Goal: Navigation & Orientation: Find specific page/section

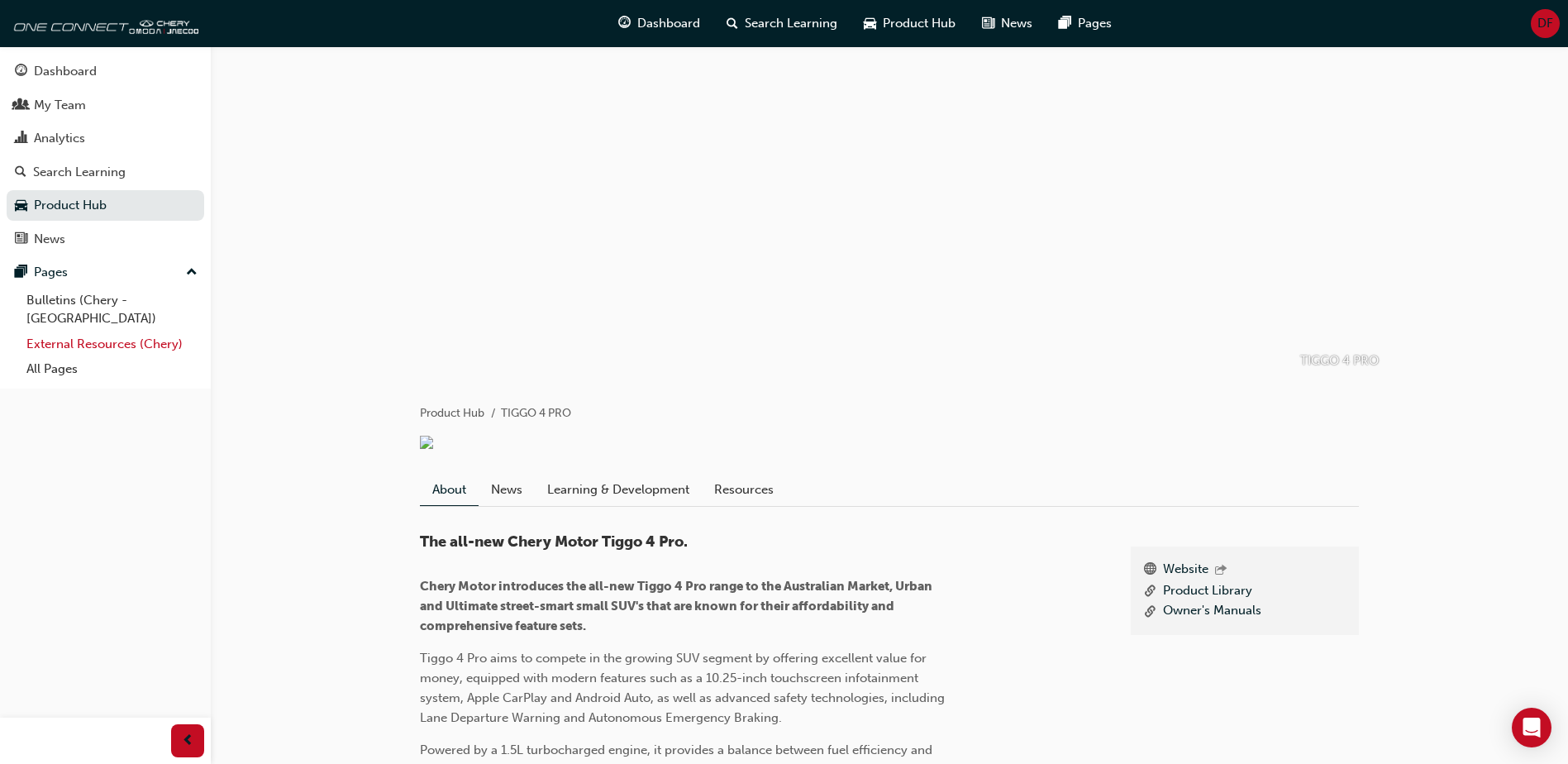
click at [86, 332] on link "External Resources (Chery)" at bounding box center [112, 345] width 185 height 26
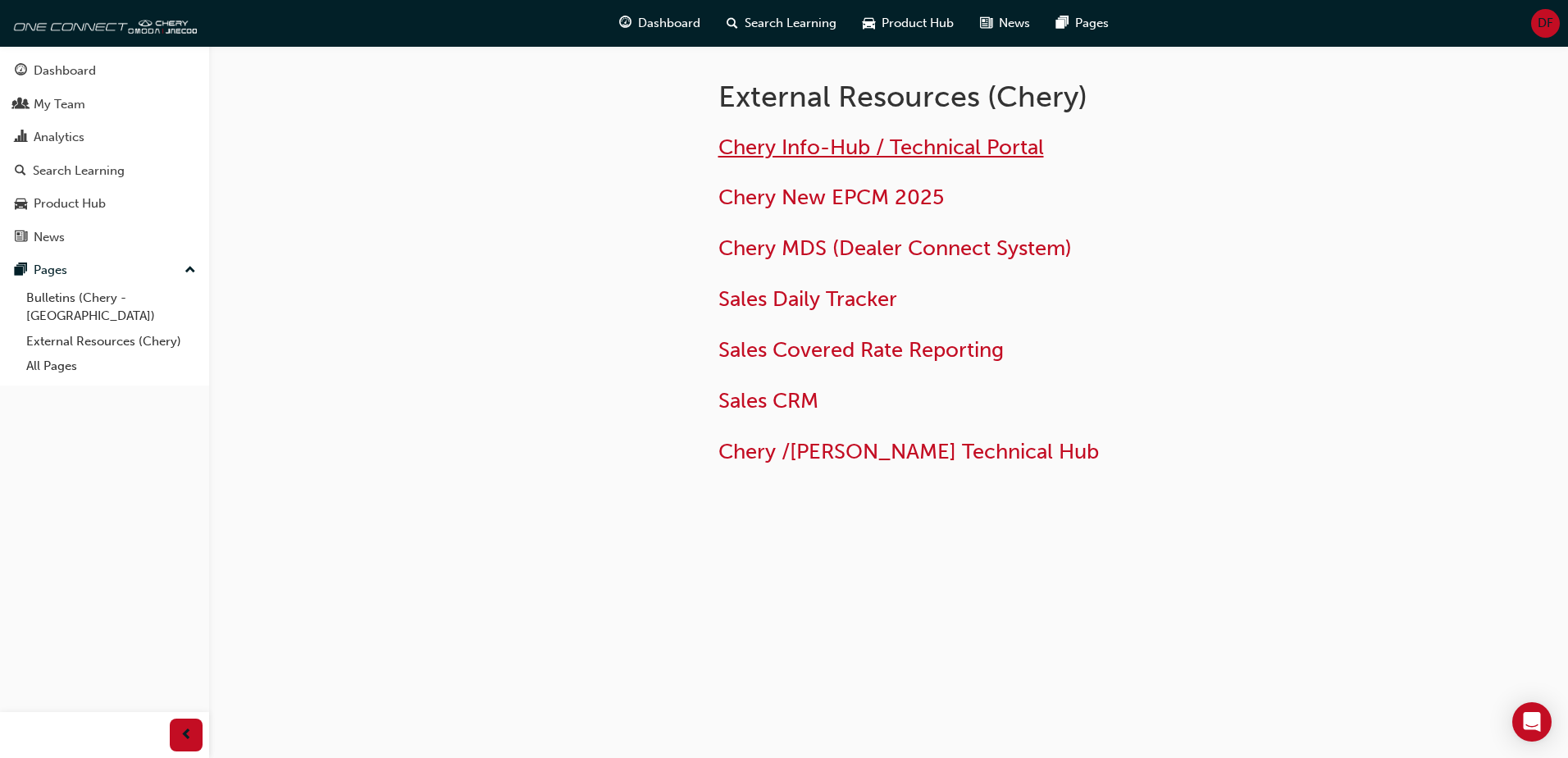
click at [962, 149] on span "Chery Info-Hub / Technical Portal" at bounding box center [881, 147] width 325 height 26
click at [949, 456] on span "Chery /Omoda Jaecoo Technical Hub" at bounding box center [909, 451] width 380 height 26
click at [807, 393] on span "Sales CRM" at bounding box center [768, 400] width 100 height 26
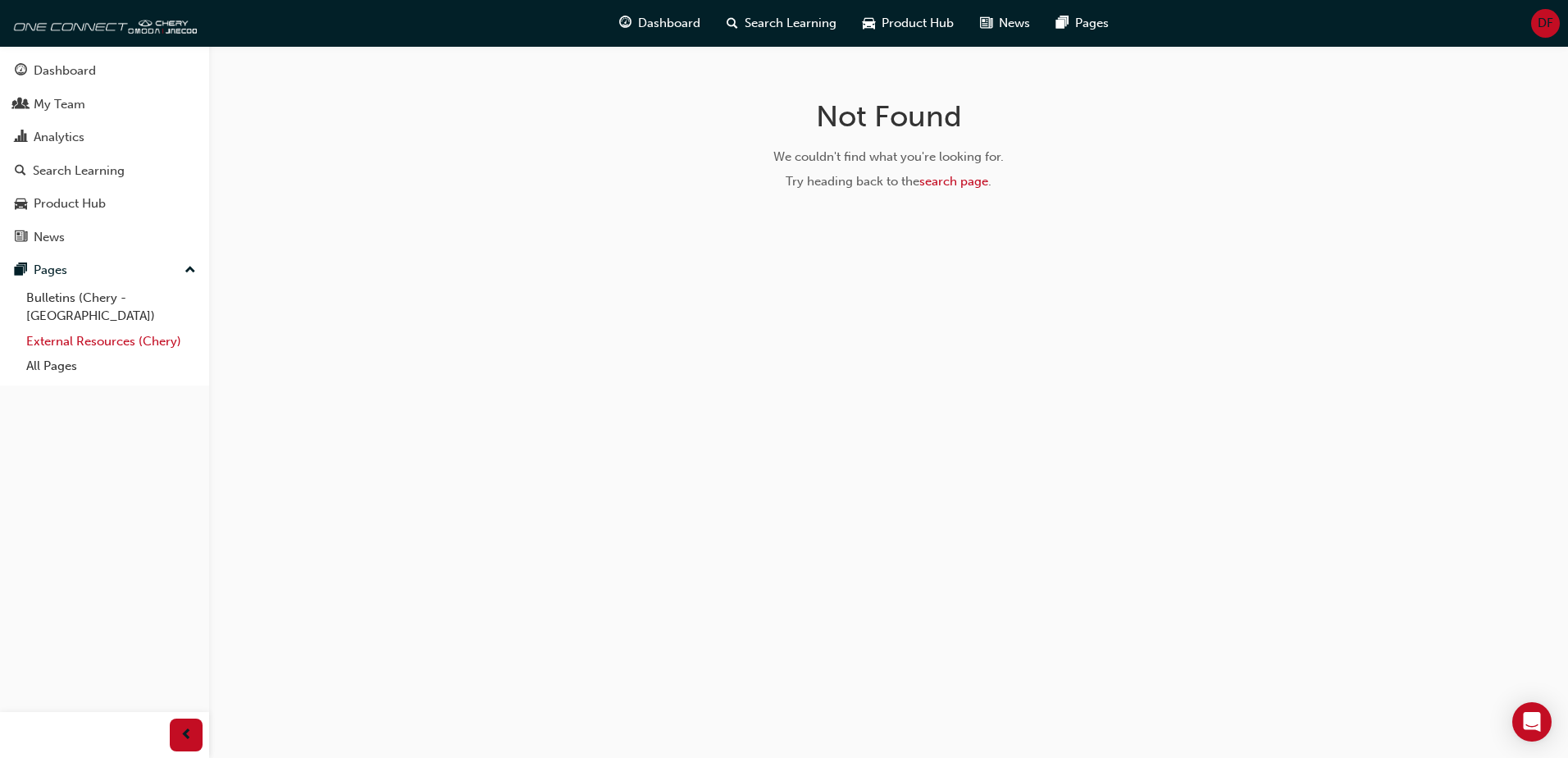
click at [170, 329] on link "External Resources (Chery)" at bounding box center [111, 342] width 183 height 26
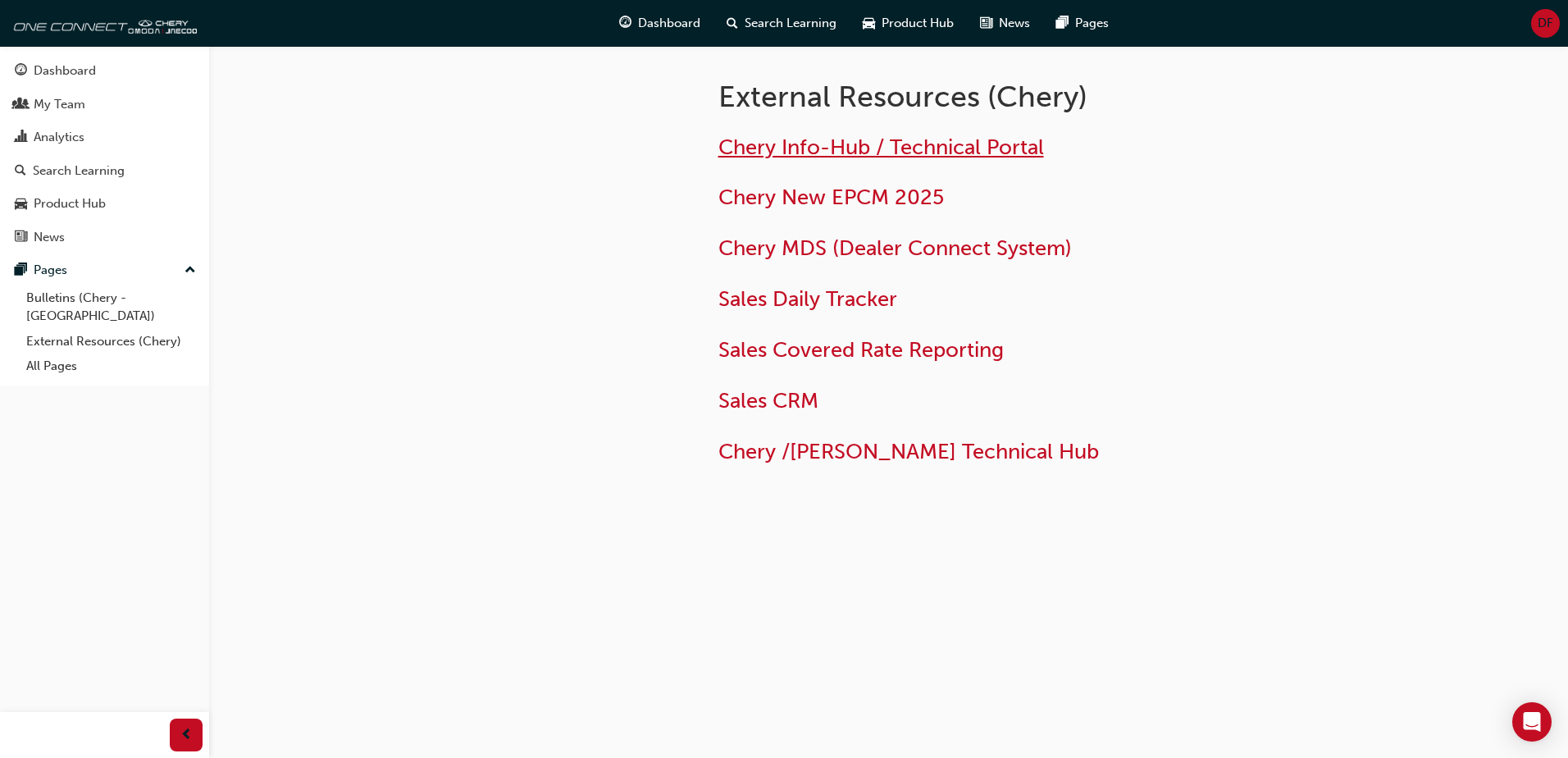
click at [936, 142] on span "Chery Info-Hub / Technical Portal" at bounding box center [881, 147] width 325 height 26
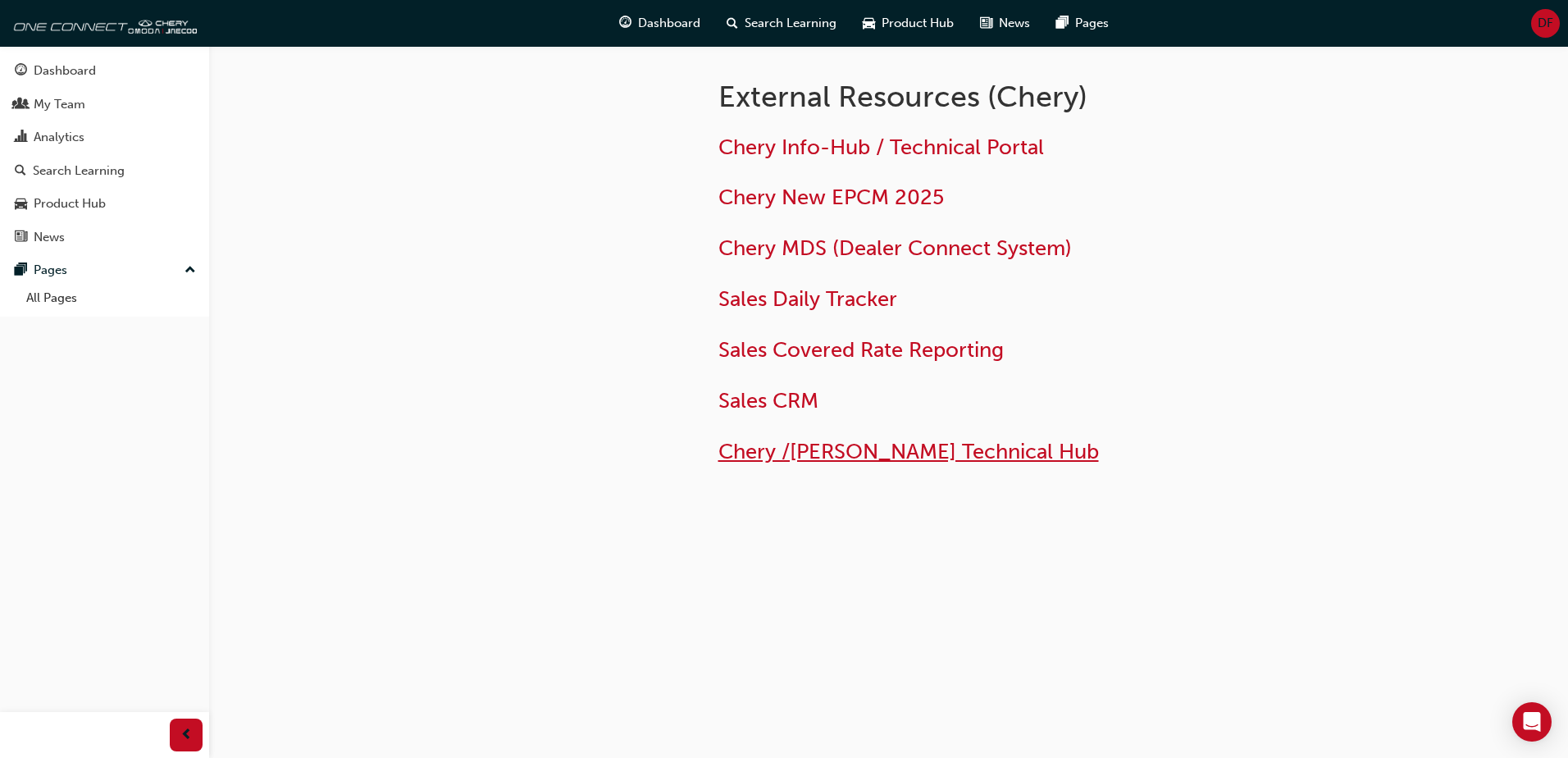
click at [854, 456] on span "Chery /[PERSON_NAME] Technical Hub" at bounding box center [909, 451] width 380 height 26
click at [1021, 448] on span "Chery /[PERSON_NAME] Technical Hub" at bounding box center [909, 451] width 380 height 26
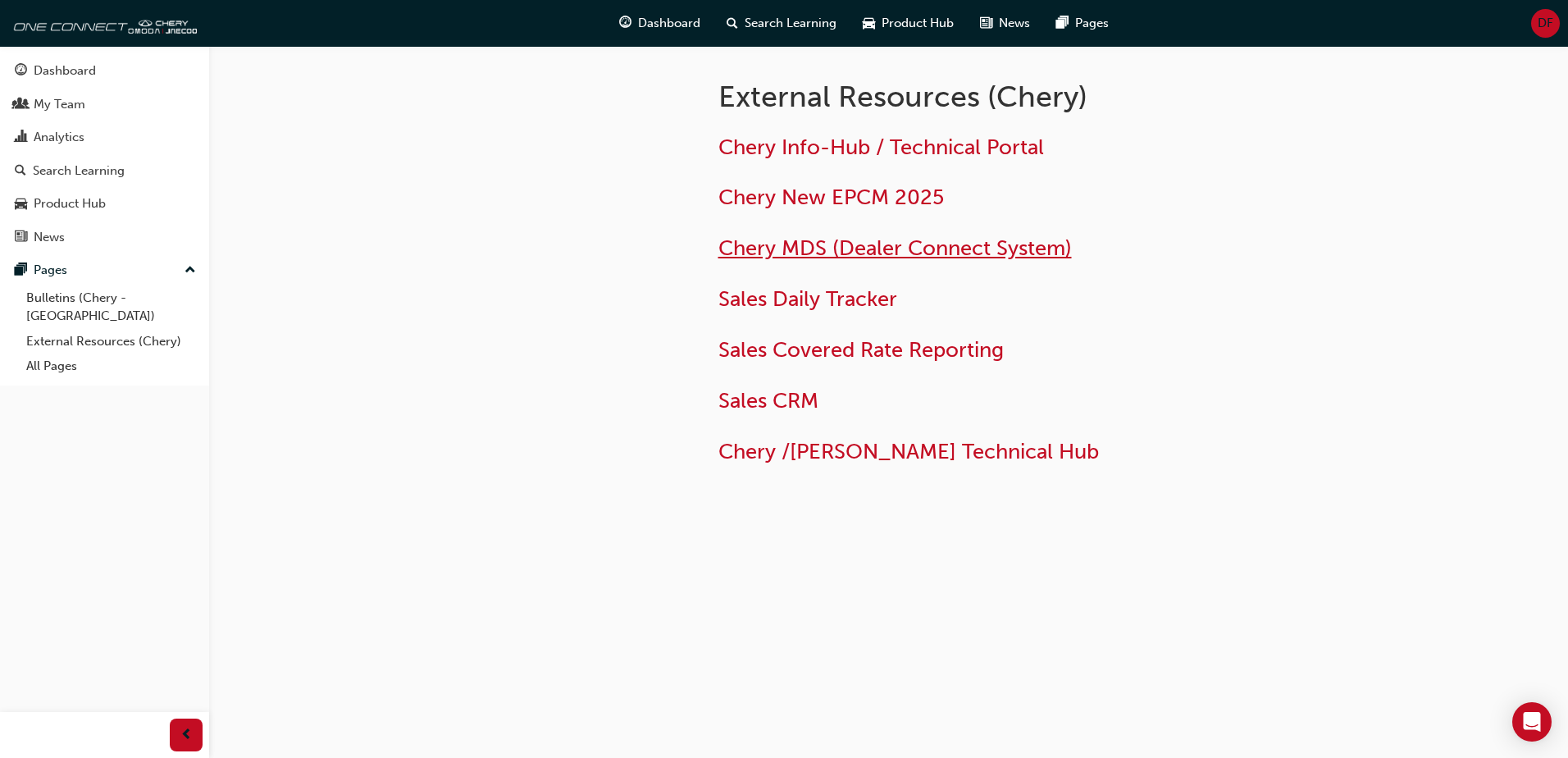
click at [909, 242] on span "Chery MDS (Dealer Connect System)" at bounding box center [895, 248] width 354 height 26
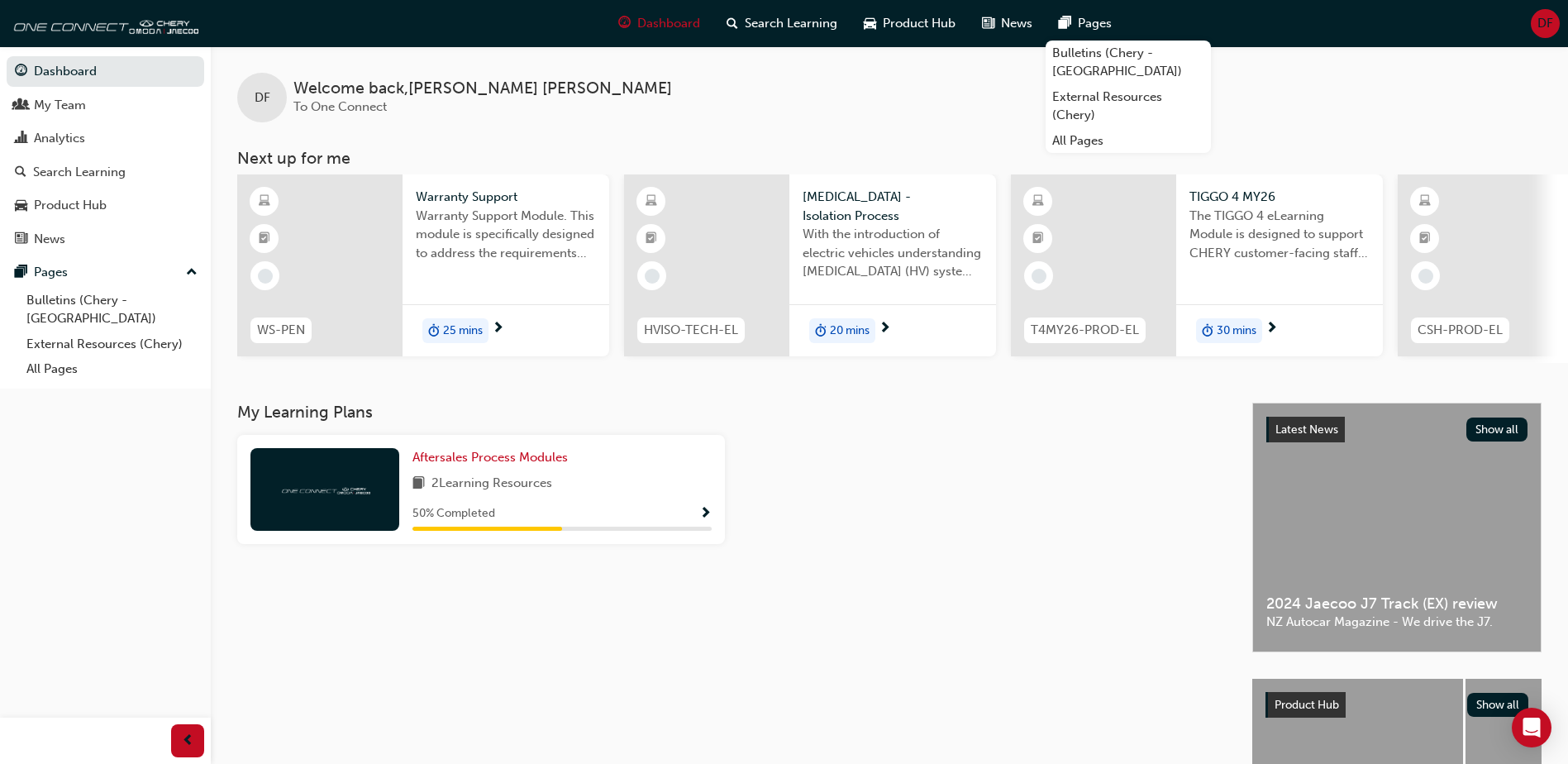
click at [1548, 19] on span "DF" at bounding box center [1545, 23] width 16 height 19
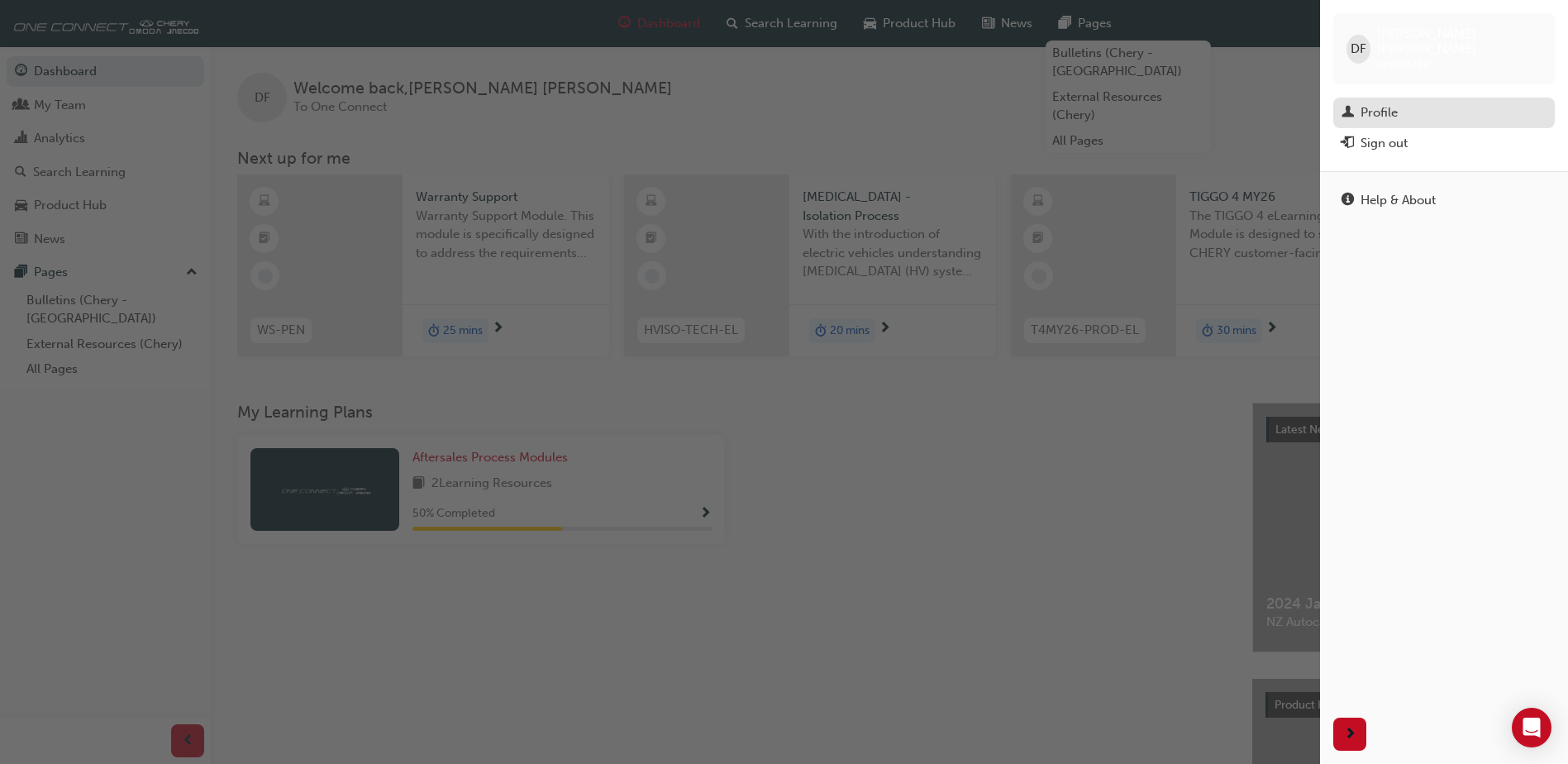
click at [1493, 102] on div "Profile" at bounding box center [1444, 112] width 205 height 21
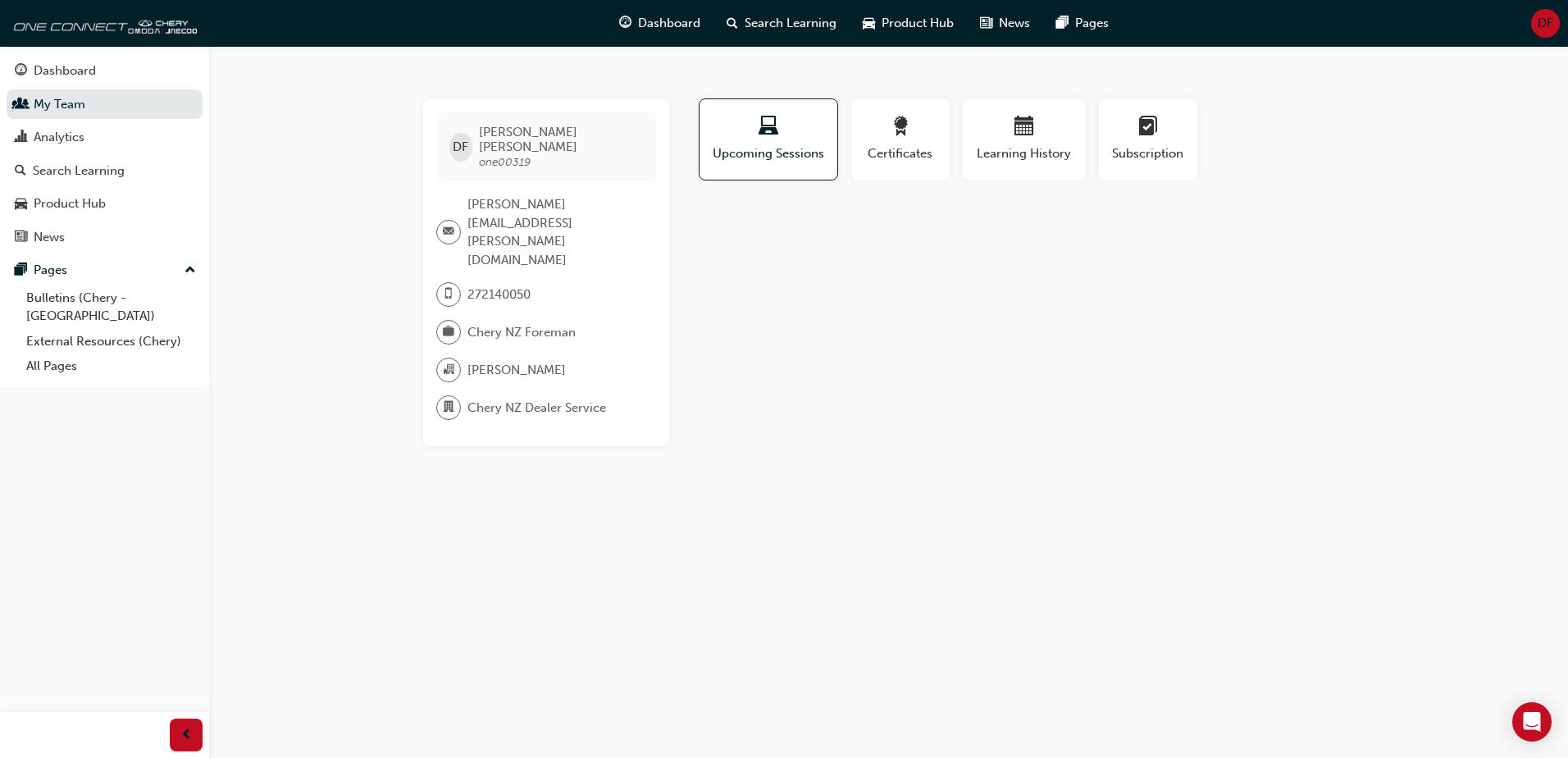
click at [1307, 91] on div "DF [PERSON_NAME] one00319 [PERSON_NAME][EMAIL_ADDRESS][PERSON_NAME][DOMAIN_NAME…" at bounding box center [784, 379] width 1568 height 758
click at [84, 76] on div "Dashboard" at bounding box center [64, 70] width 62 height 19
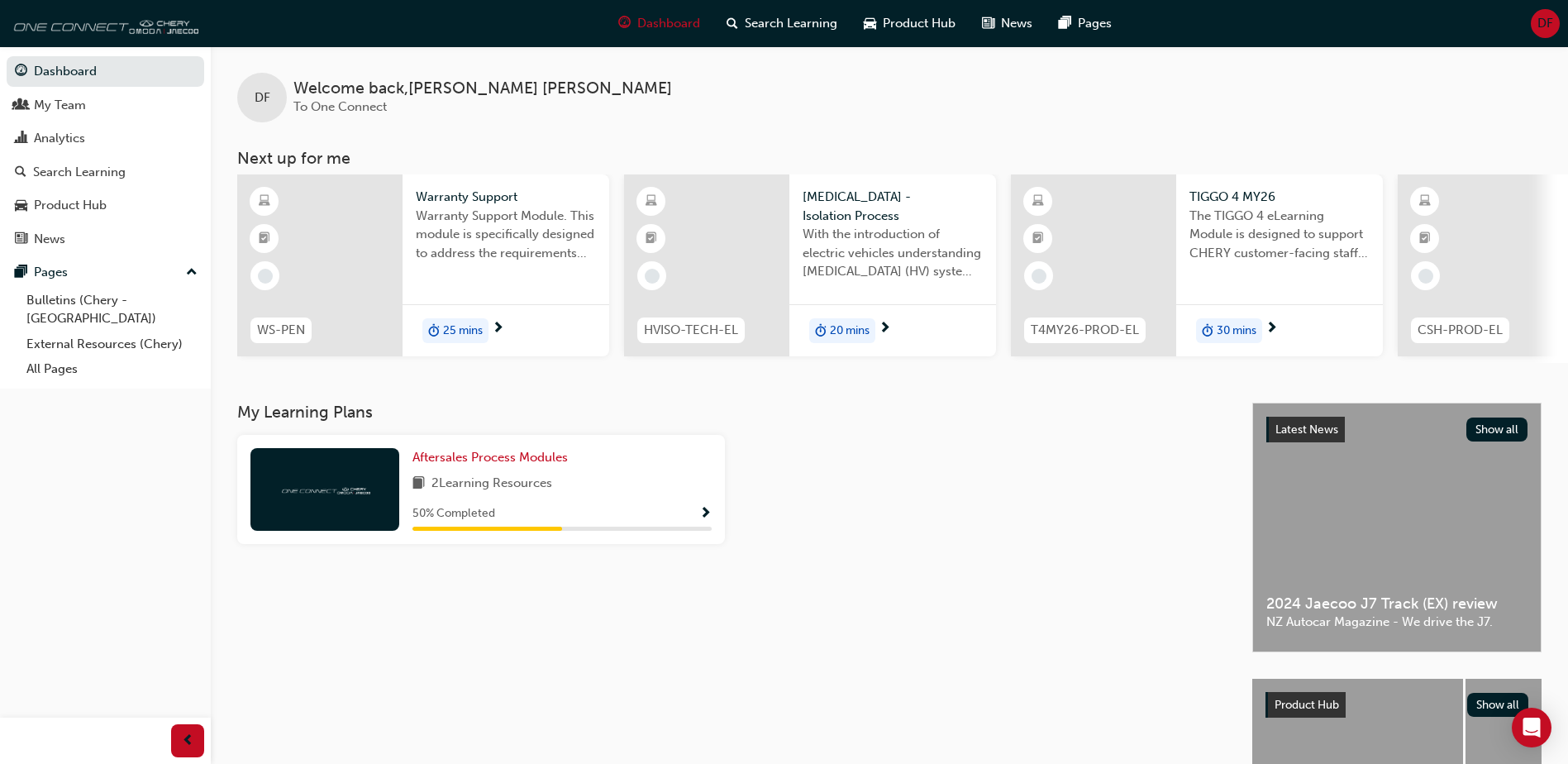
click at [72, 28] on img at bounding box center [102, 23] width 190 height 33
